Goal: Transaction & Acquisition: Purchase product/service

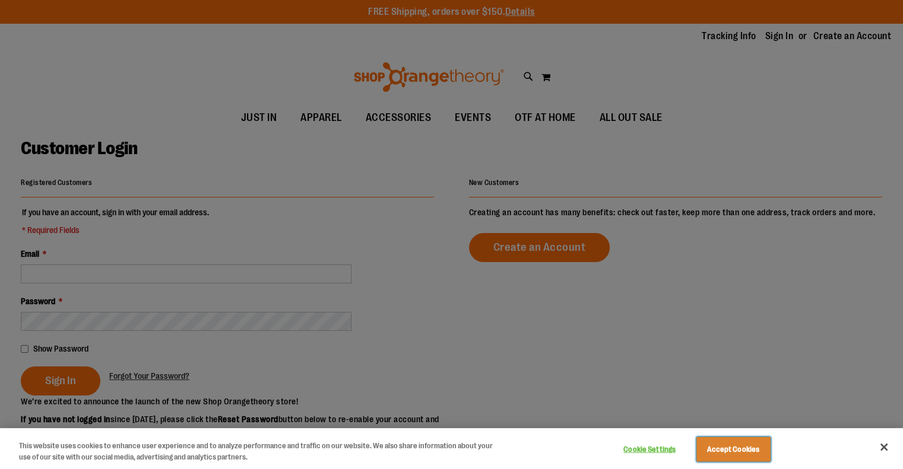
click at [723, 439] on button "Accept Cookies" at bounding box center [733, 449] width 74 height 25
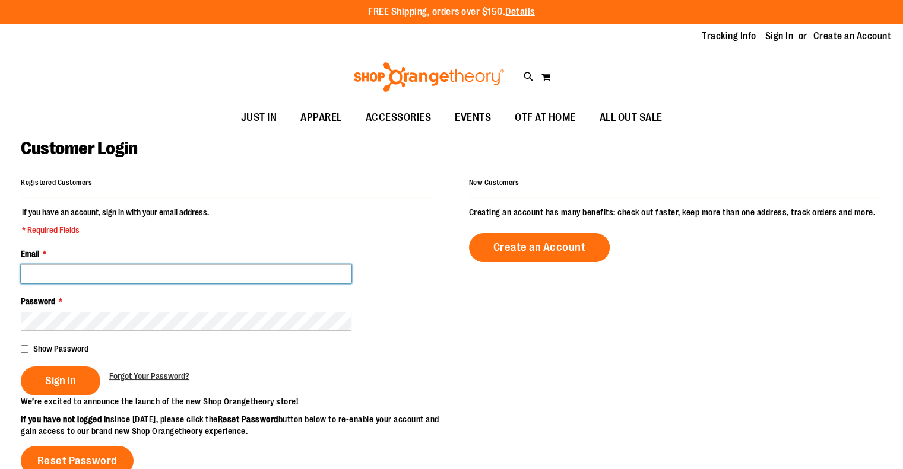
click at [233, 275] on input "Email *" at bounding box center [186, 274] width 331 height 19
type input "**********"
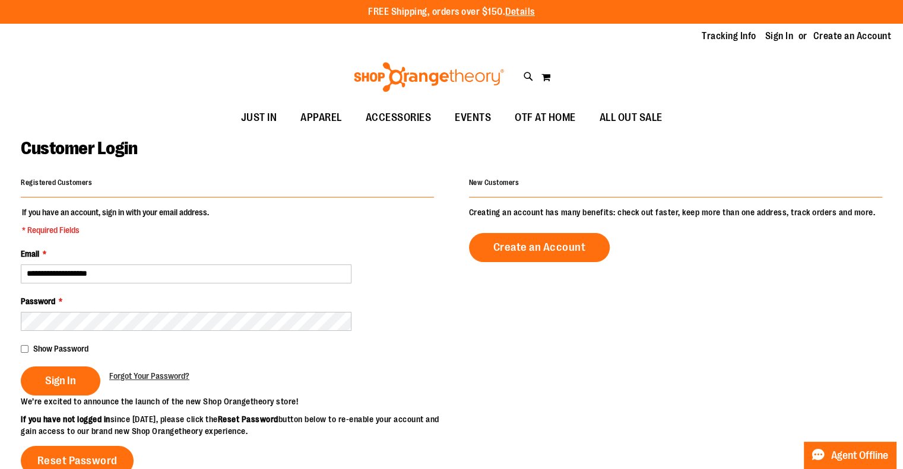
click at [424, 322] on div "Password *" at bounding box center [227, 313] width 413 height 36
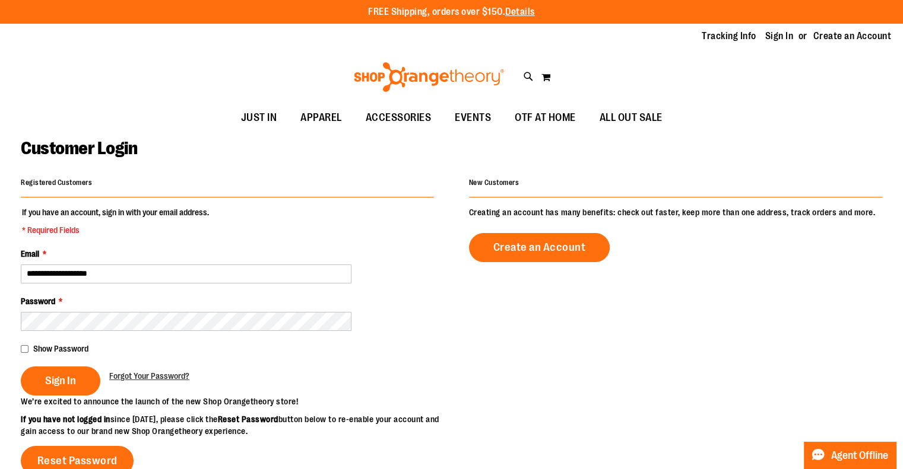
click at [354, 316] on div "Password *" at bounding box center [227, 313] width 413 height 36
click at [58, 379] on span "Sign In" at bounding box center [60, 380] width 31 height 13
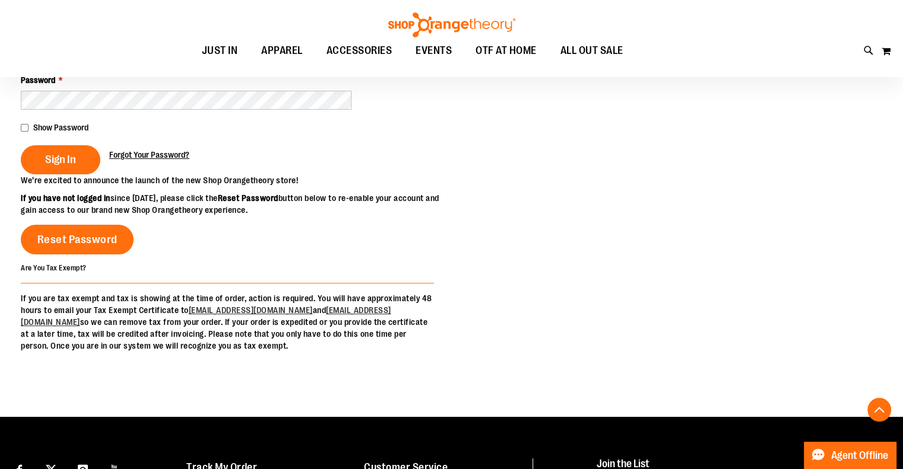
scroll to position [256, 0]
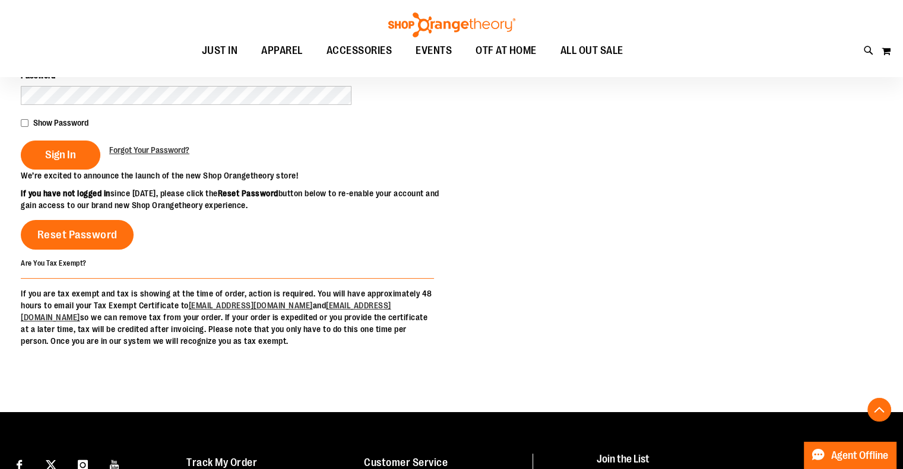
click at [184, 315] on p "If you are tax exempt and tax is showing at the time of order, action is requir…" at bounding box center [227, 317] width 413 height 59
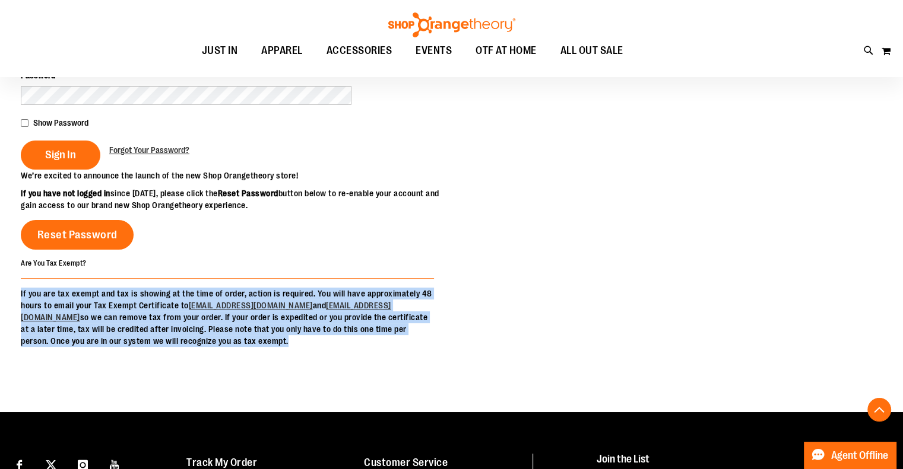
click at [184, 315] on p "If you are tax exempt and tax is showing at the time of order, action is requir…" at bounding box center [227, 317] width 413 height 59
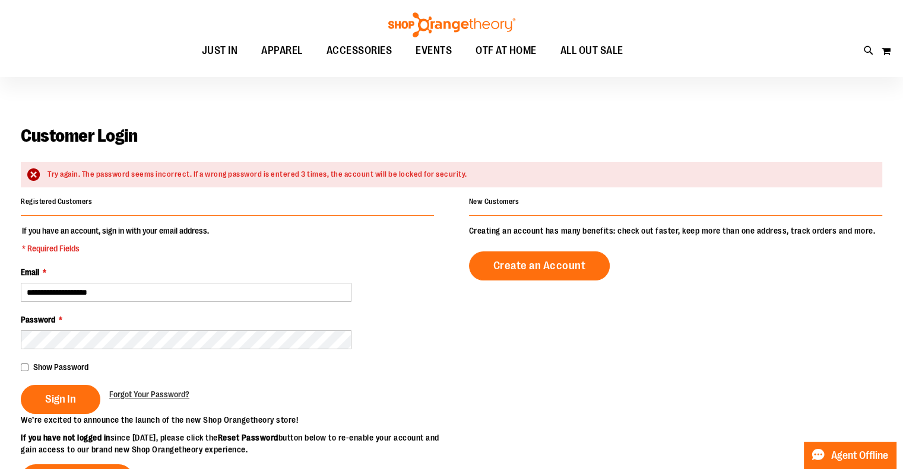
scroll to position [9, 0]
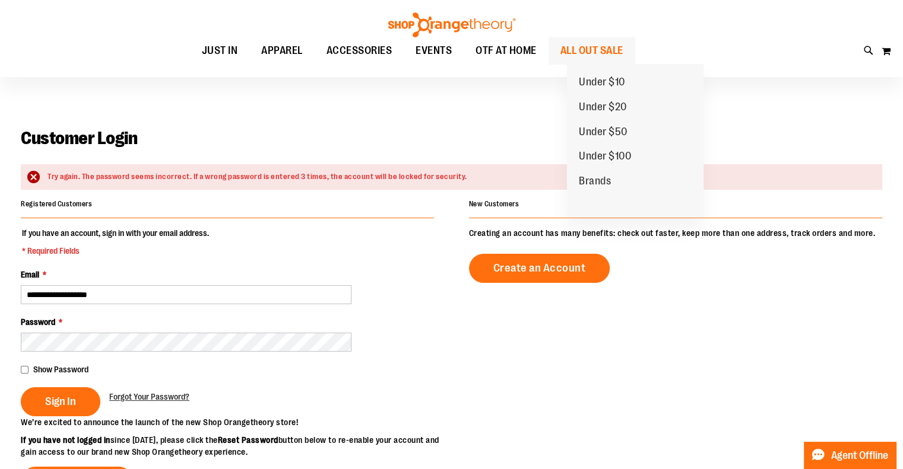
click at [623, 44] on span "ALL OUT SALE" at bounding box center [591, 50] width 63 height 27
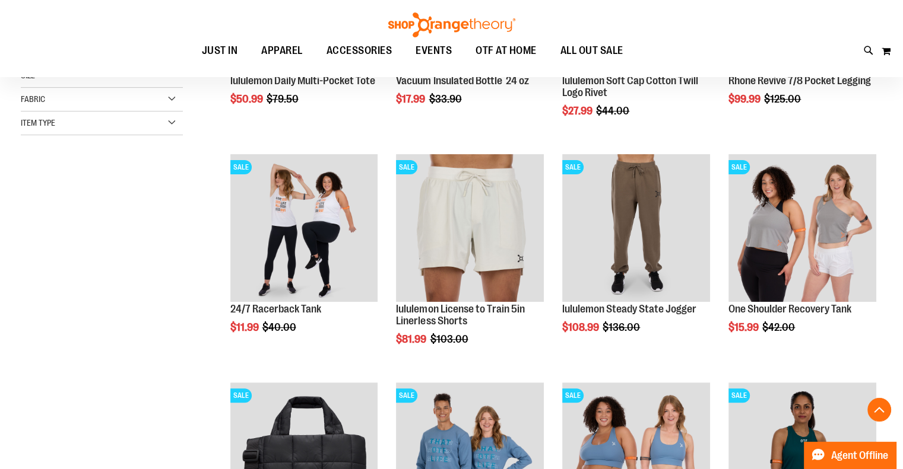
scroll to position [316, 0]
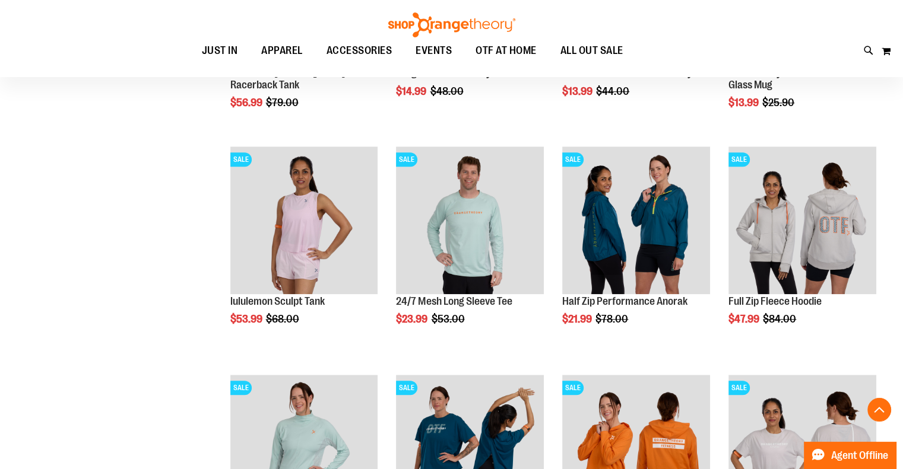
scroll to position [1008, 0]
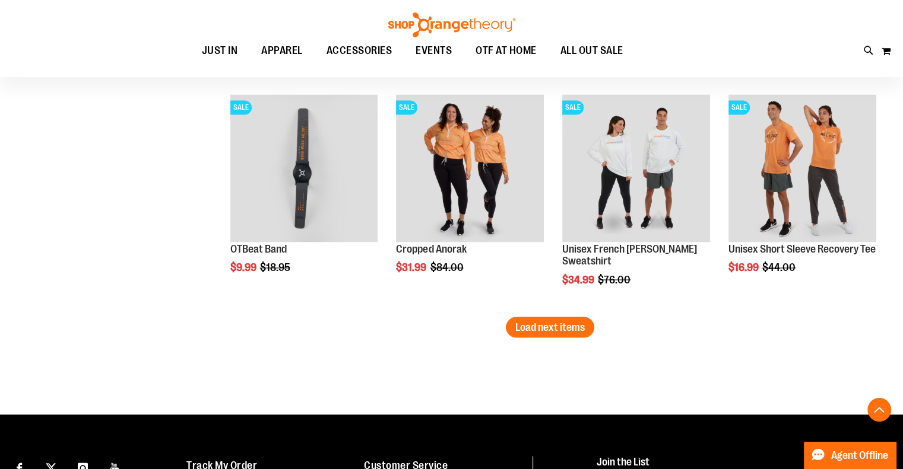
scroll to position [1975, 0]
click at [573, 323] on span "Load next items" at bounding box center [549, 326] width 69 height 12
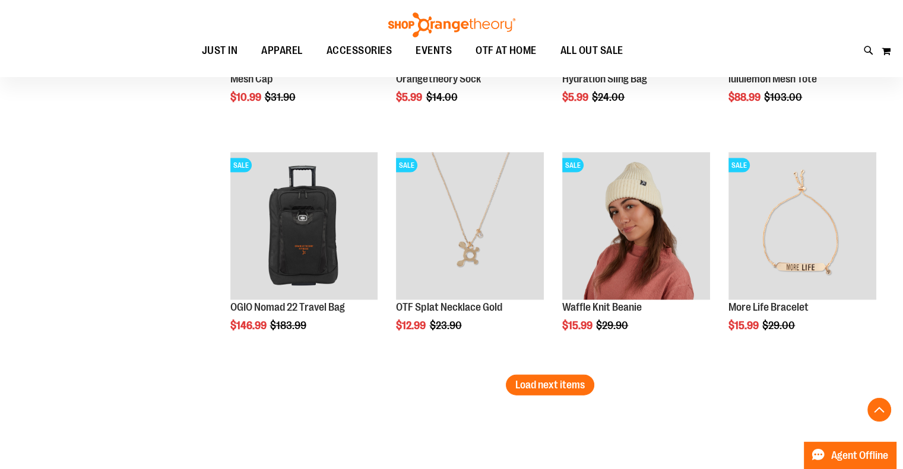
scroll to position [2601, 0]
click at [560, 386] on span "Load next items" at bounding box center [549, 386] width 69 height 12
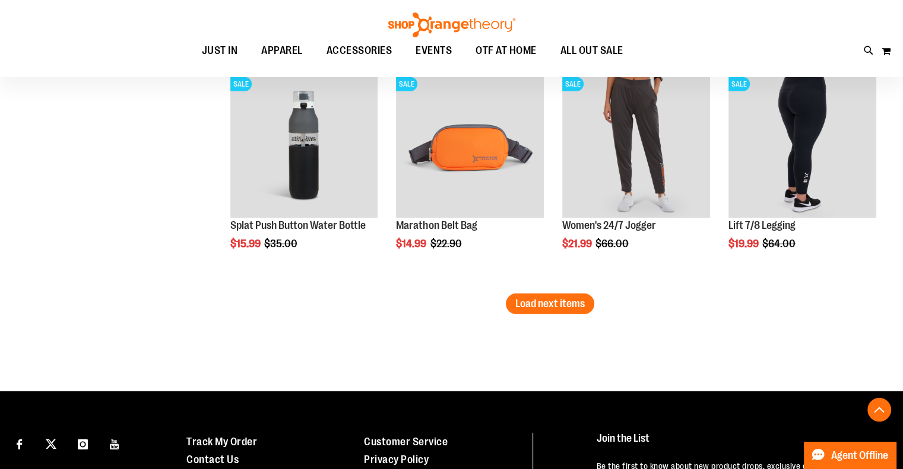
scroll to position [3367, 0]
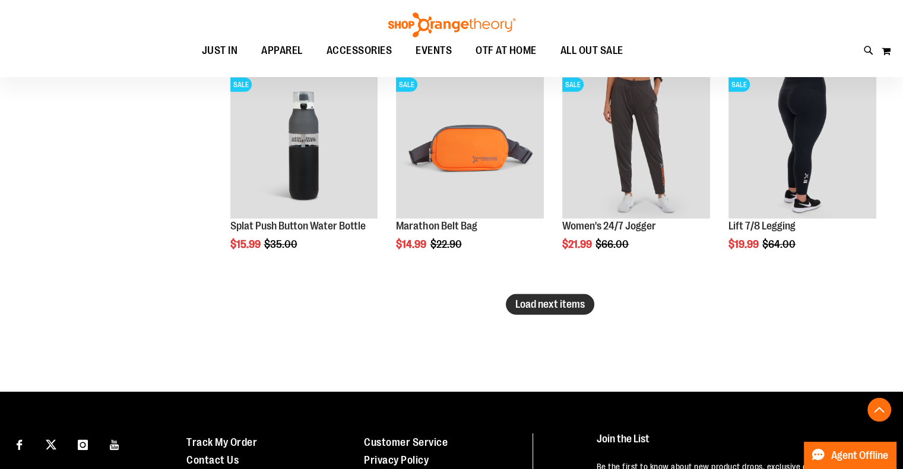
click at [516, 309] on span "Load next items" at bounding box center [549, 304] width 69 height 12
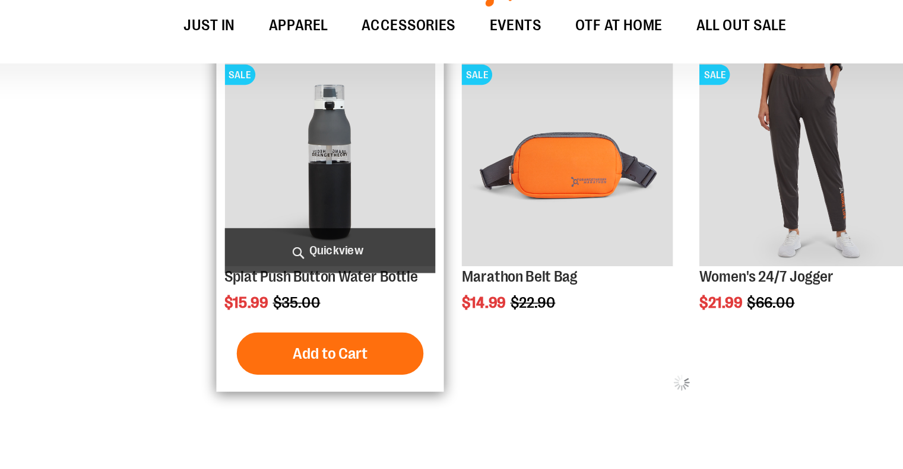
scroll to position [3367, 0]
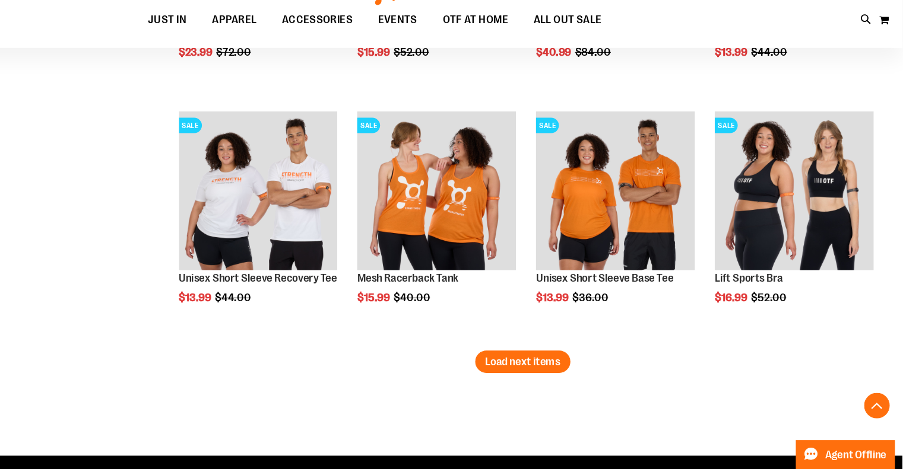
scroll to position [4037, 0]
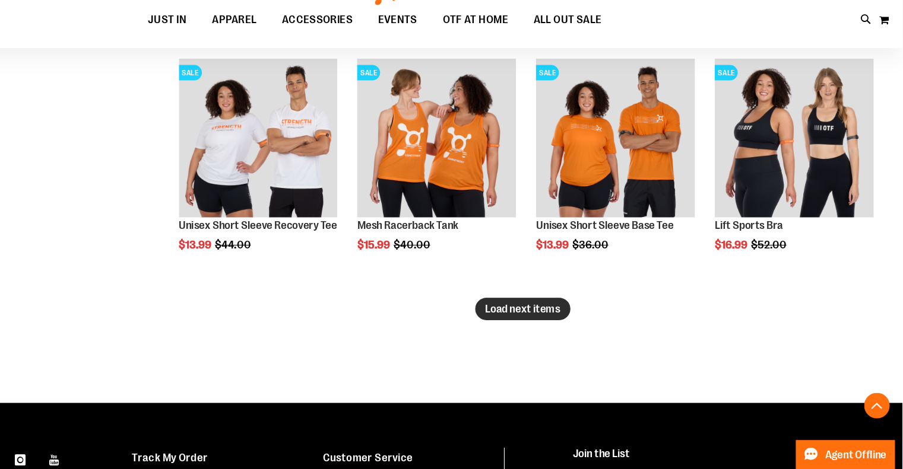
click at [531, 316] on span "Load next items" at bounding box center [549, 320] width 69 height 12
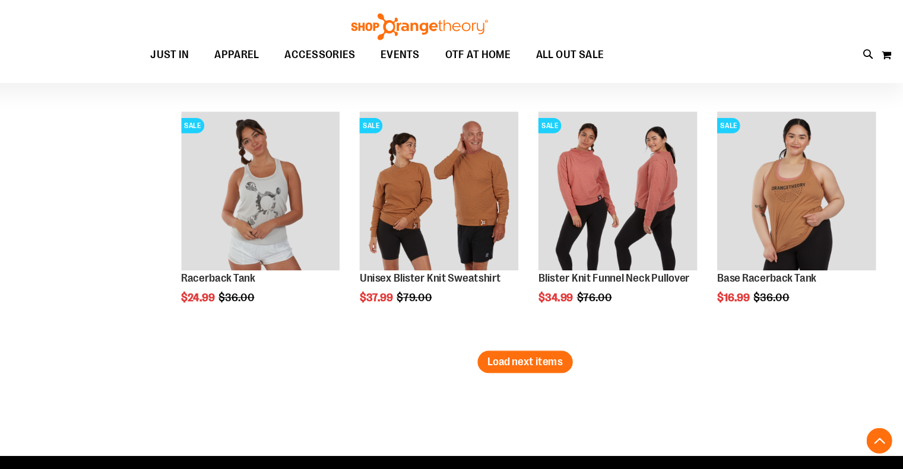
scroll to position [4705, 0]
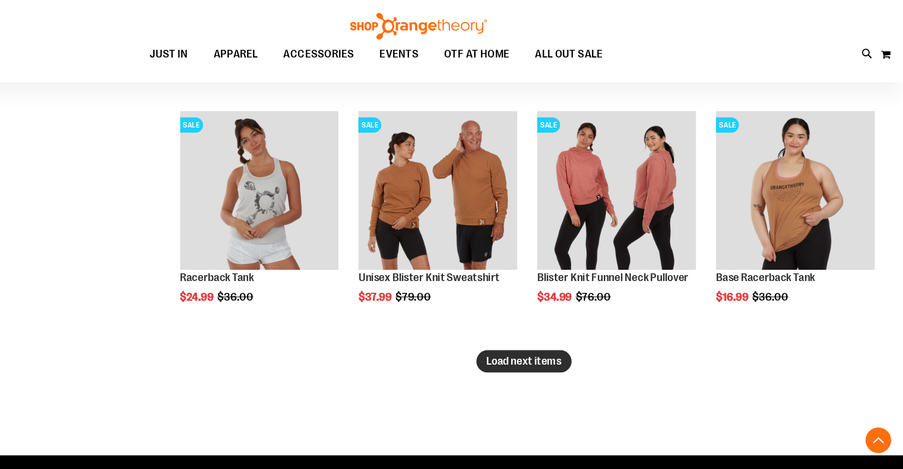
click at [555, 332] on span "Load next items" at bounding box center [549, 337] width 69 height 12
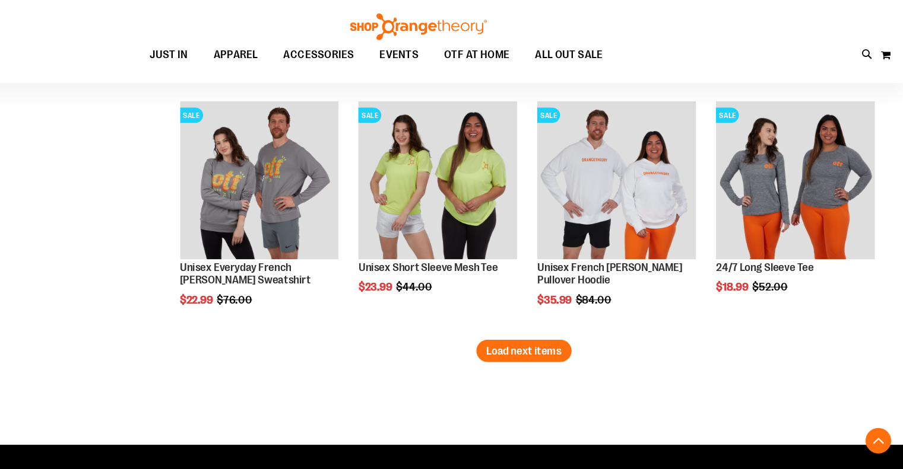
scroll to position [5400, 0]
click at [442, 49] on span "EVENTS" at bounding box center [433, 50] width 36 height 27
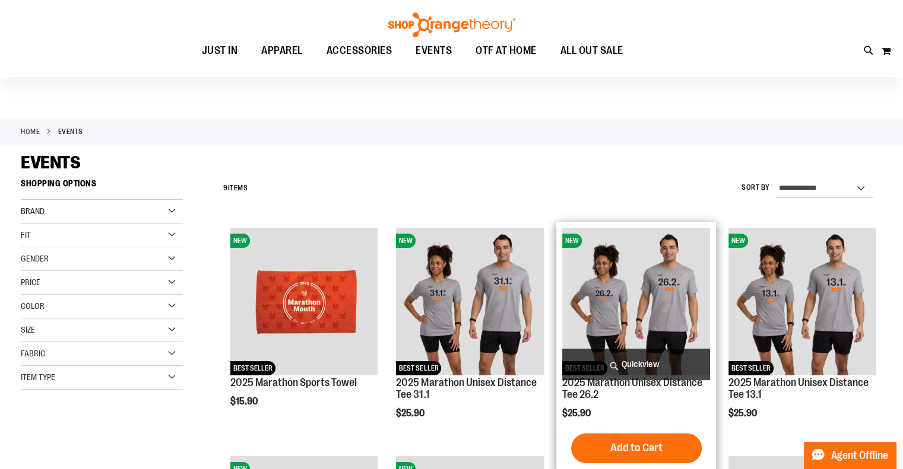
scroll to position [7, 0]
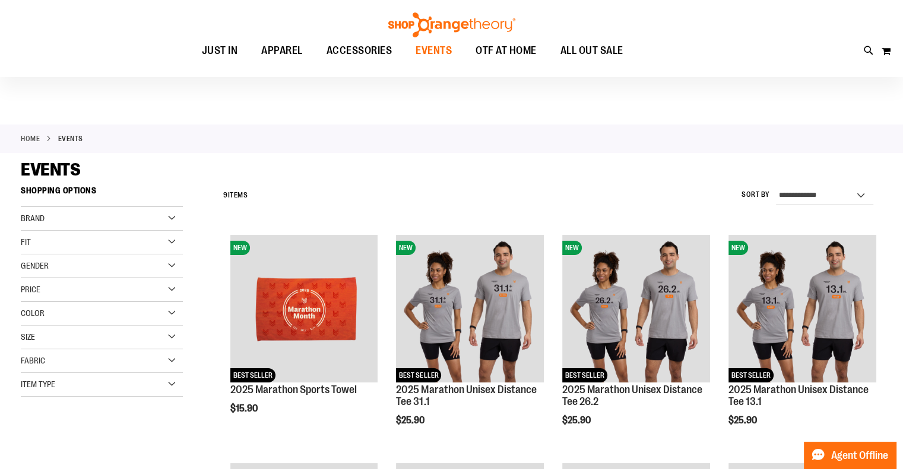
click at [415, 44] on span "EVENTS" at bounding box center [433, 50] width 36 height 27
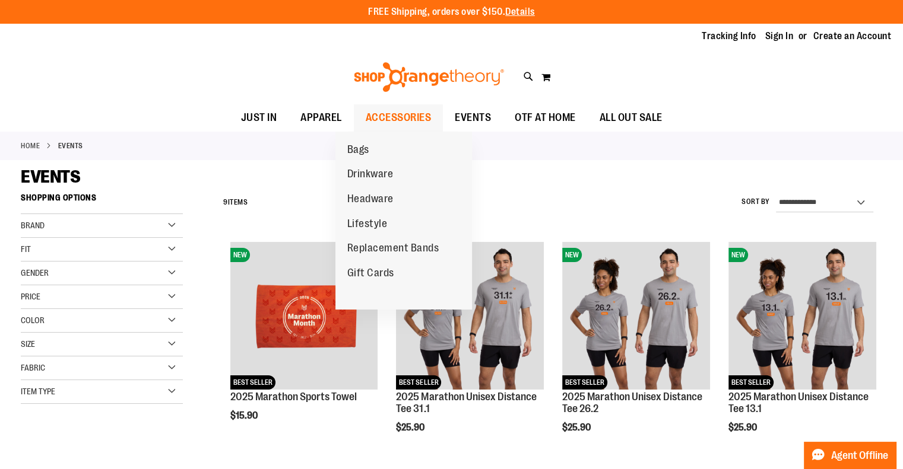
click at [398, 113] on span "ACCESSORIES" at bounding box center [399, 117] width 66 height 27
click at [418, 117] on span "ACCESSORIES" at bounding box center [399, 117] width 66 height 27
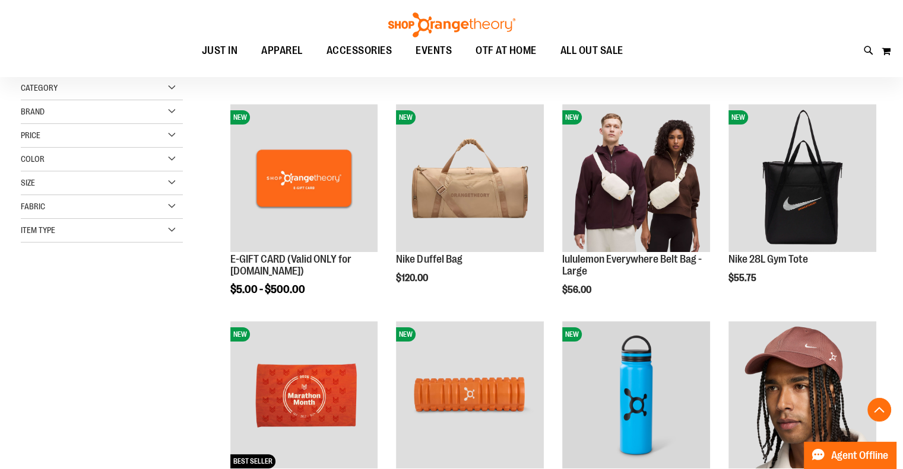
scroll to position [272, 0]
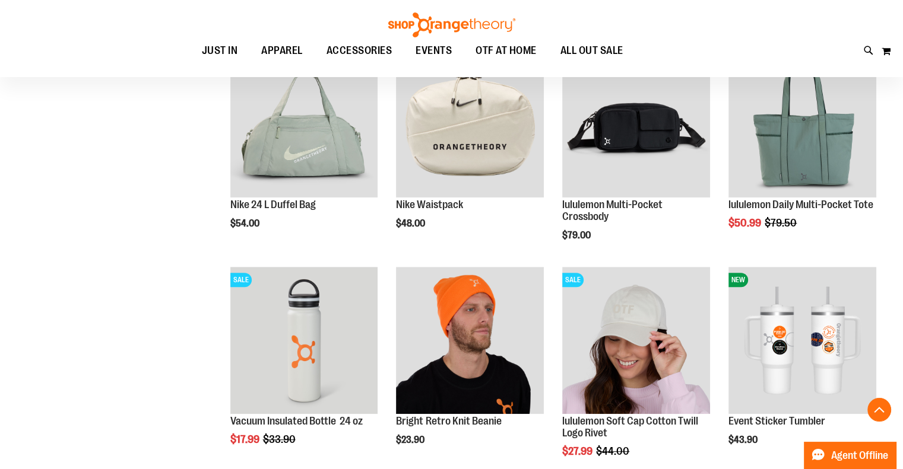
scroll to position [865, 0]
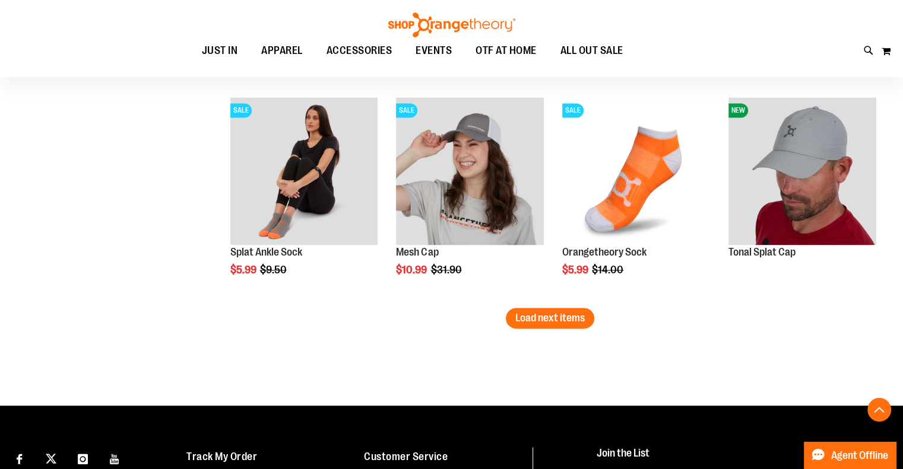
scroll to position [1886, 0]
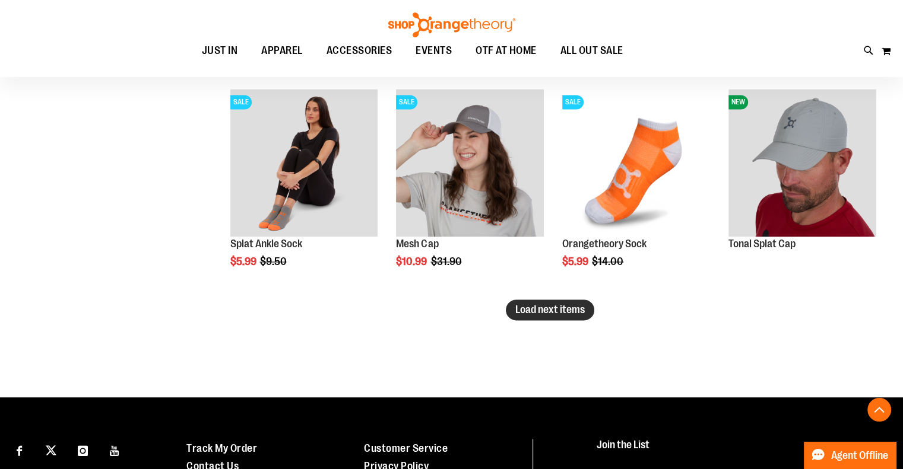
click at [580, 310] on span "Load next items" at bounding box center [549, 310] width 69 height 12
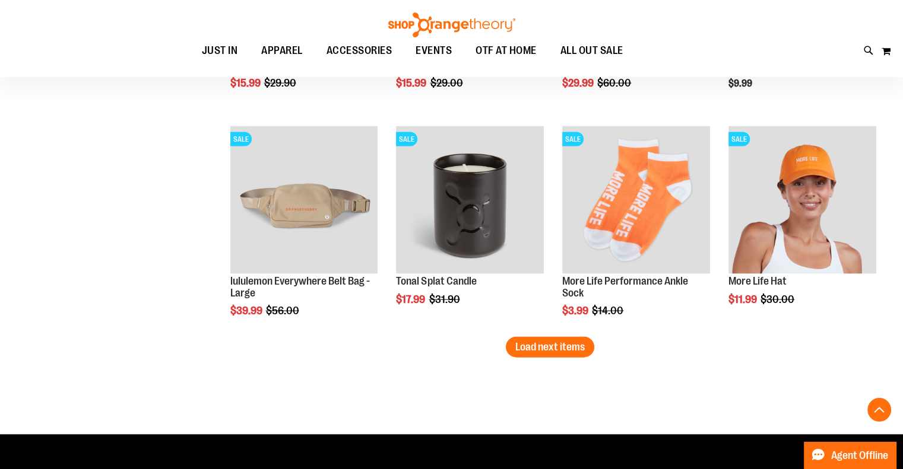
scroll to position [2578, 0]
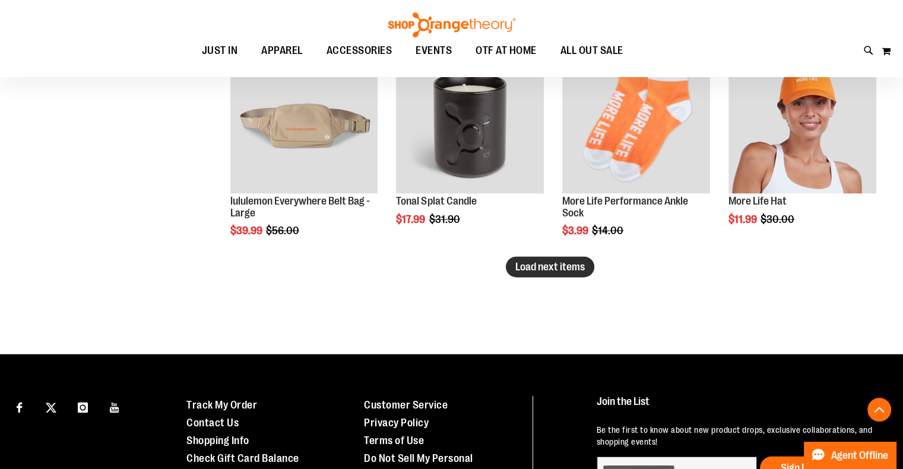
click at [557, 264] on span "Load next items" at bounding box center [549, 267] width 69 height 12
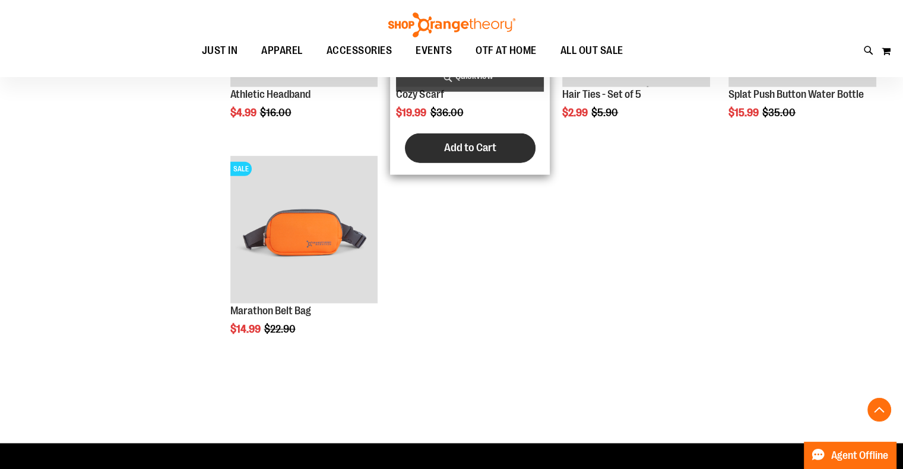
scroll to position [2925, 0]
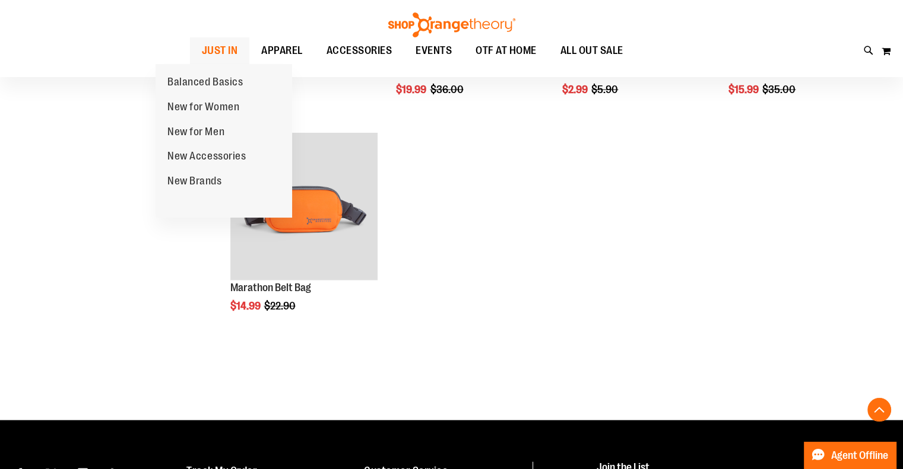
click at [202, 48] on span "JUST IN" at bounding box center [220, 50] width 36 height 27
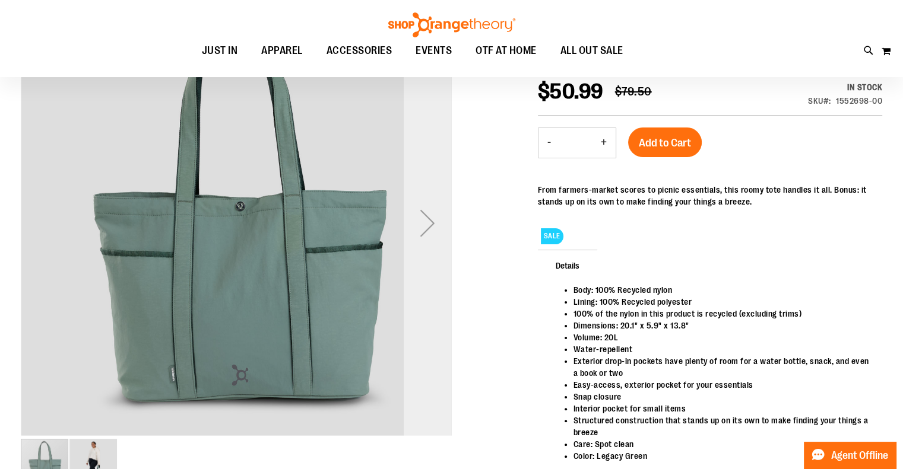
scroll to position [172, 0]
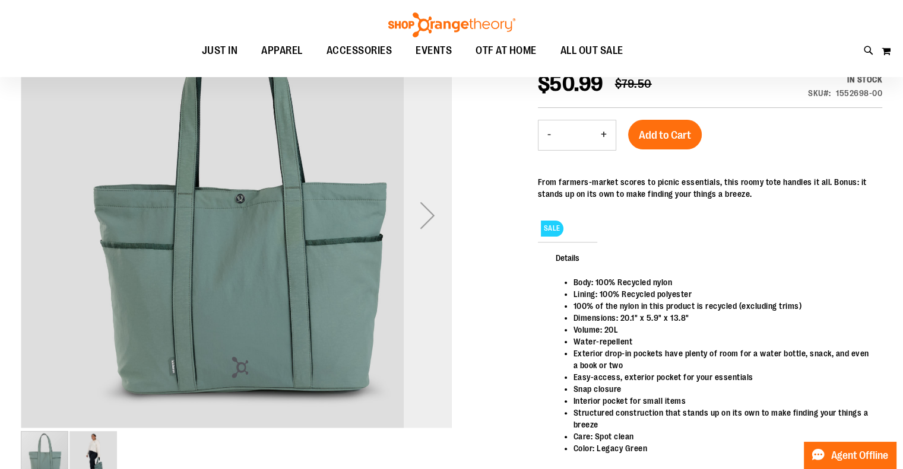
click at [425, 220] on div "Next" at bounding box center [426, 215] width 47 height 47
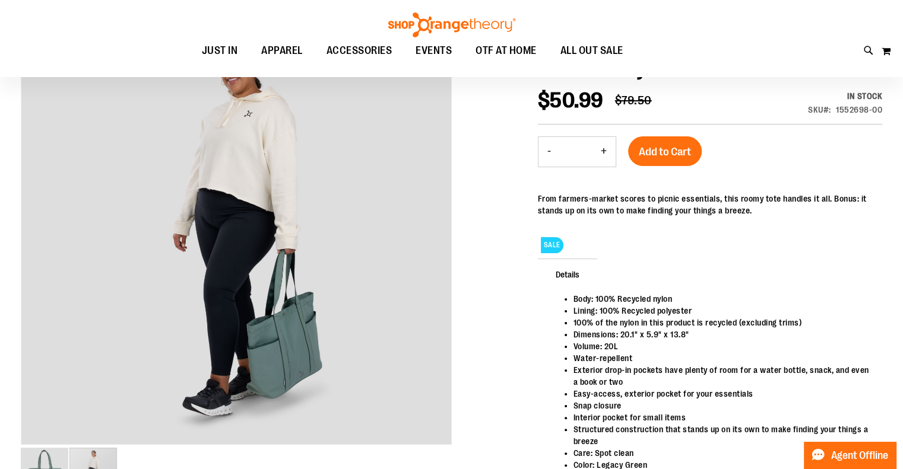
scroll to position [155, 0]
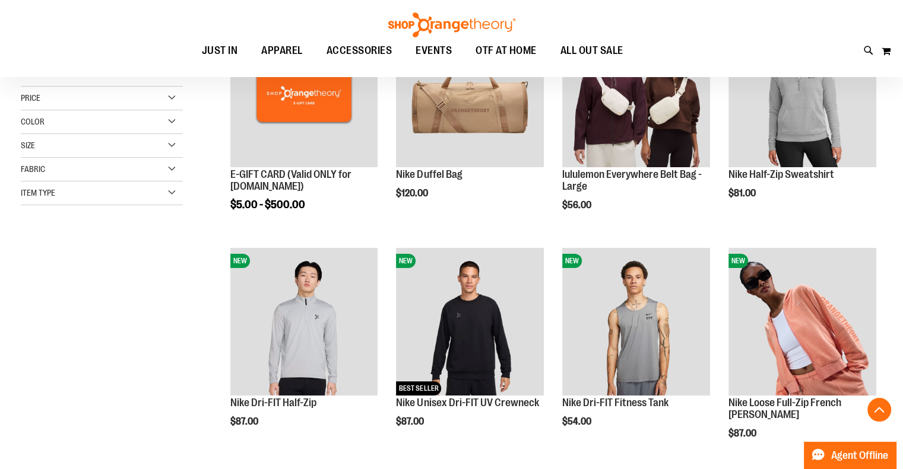
scroll to position [242, 0]
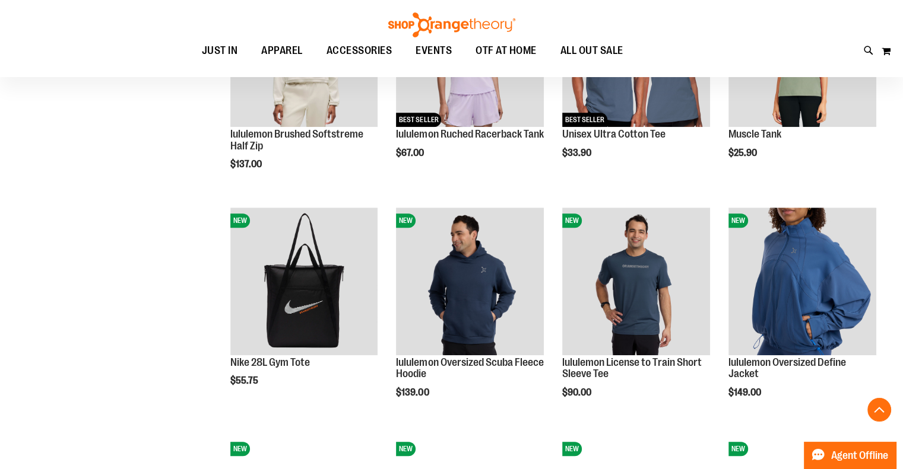
scroll to position [1132, 0]
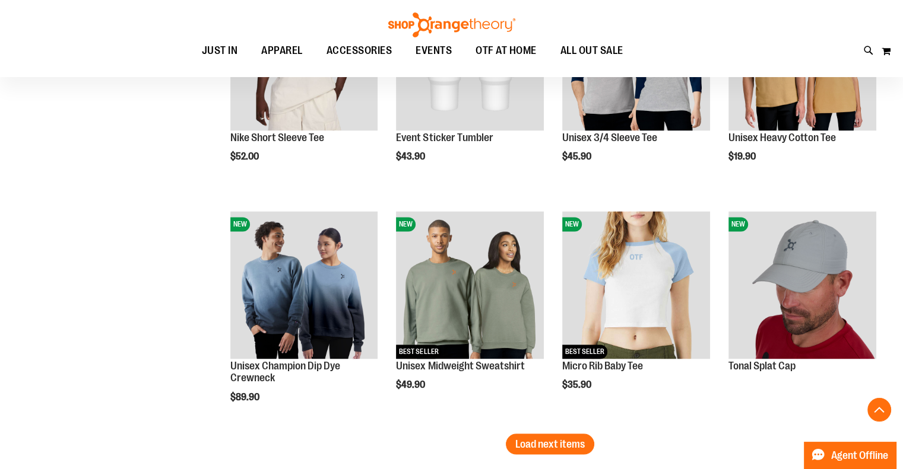
scroll to position [1863, 0]
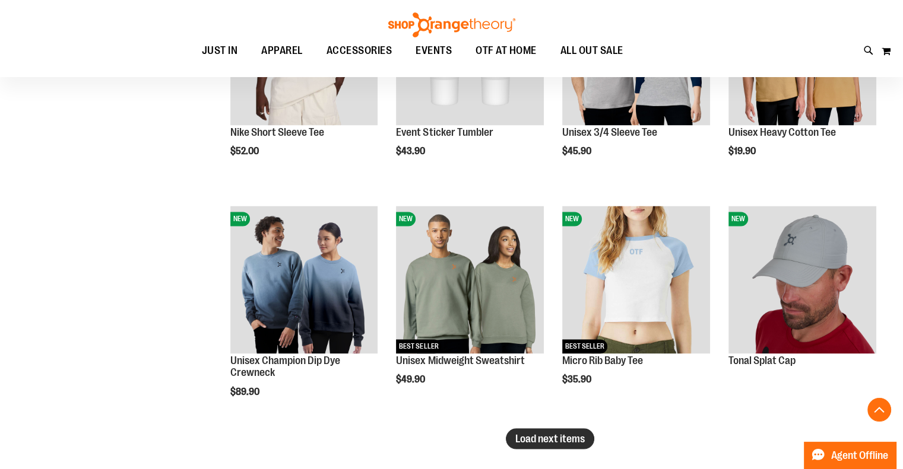
click at [541, 436] on span "Load next items" at bounding box center [549, 439] width 69 height 12
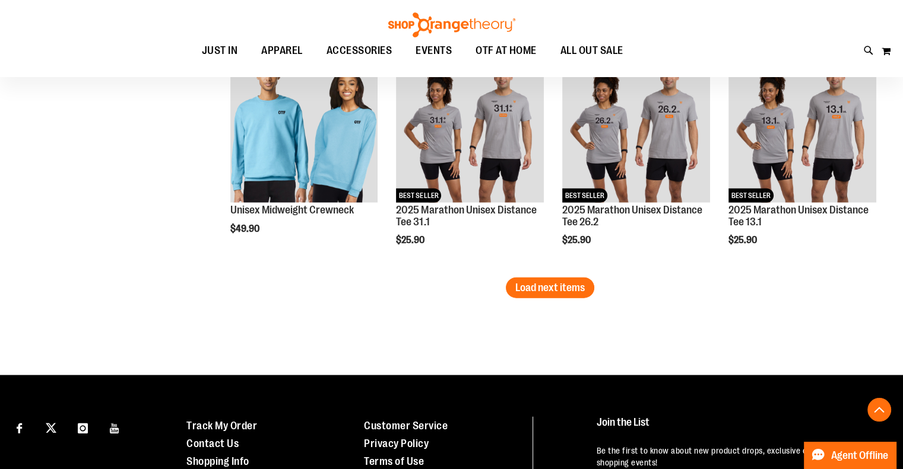
scroll to position [2699, 0]
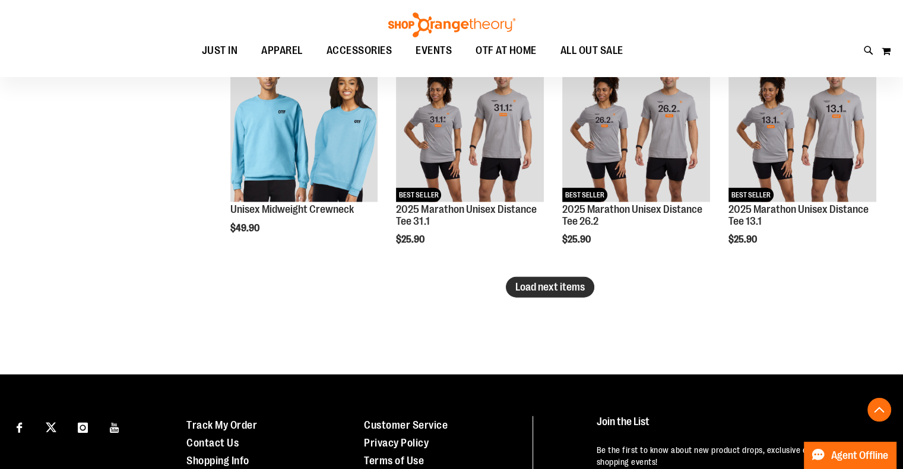
click at [557, 277] on button "Load next items" at bounding box center [550, 287] width 88 height 21
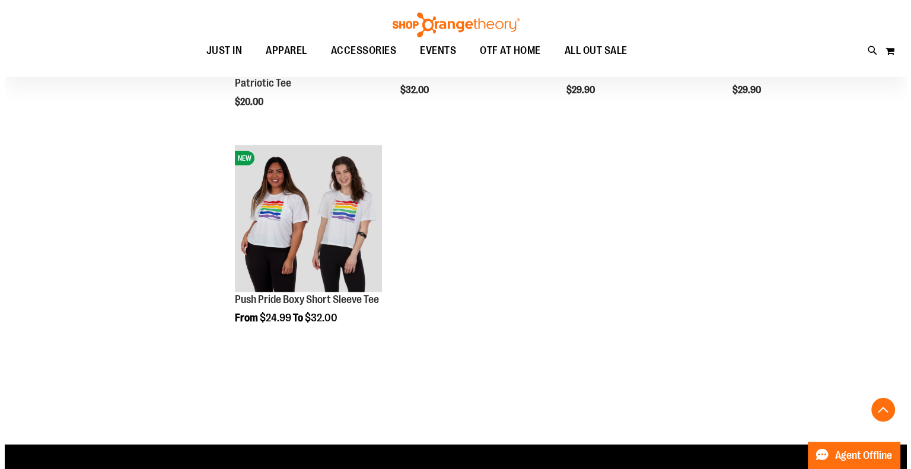
scroll to position [3293, 0]
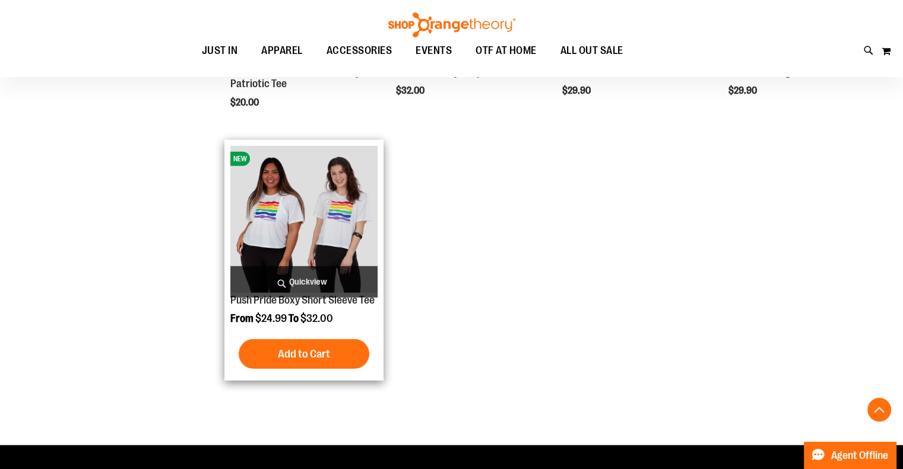
click at [320, 200] on img "product" at bounding box center [304, 220] width 148 height 148
click at [307, 271] on span "Quickview" at bounding box center [304, 281] width 148 height 31
